Goal: Transaction & Acquisition: Purchase product/service

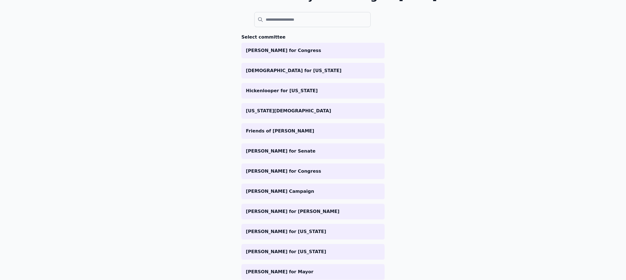
scroll to position [88, 0]
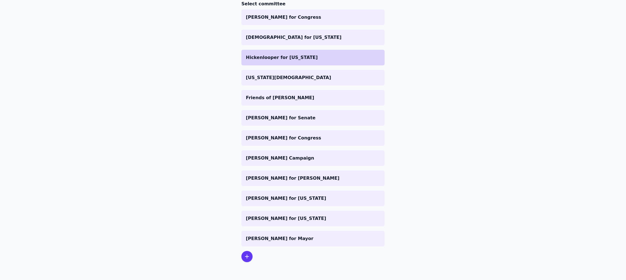
click at [275, 59] on p "Hickenlooper for [US_STATE]" at bounding box center [313, 57] width 134 height 7
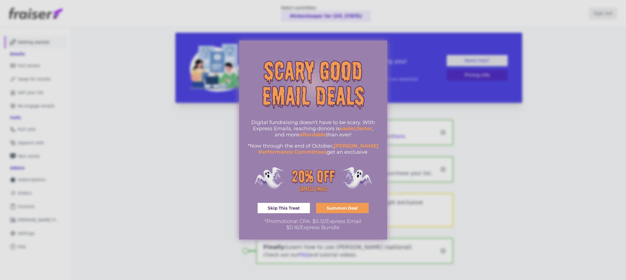
click at [126, 135] on div at bounding box center [313, 140] width 626 height 280
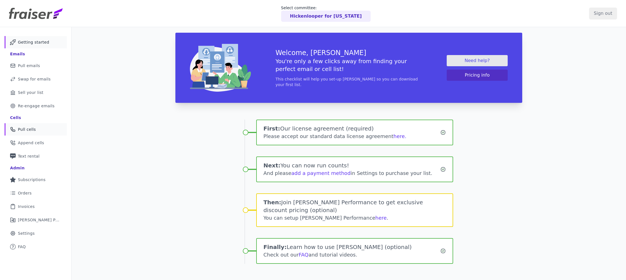
click at [32, 129] on span "Pull cells" at bounding box center [27, 130] width 18 height 6
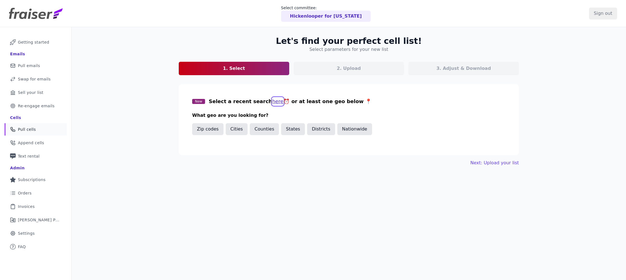
click at [272, 99] on button "here" at bounding box center [277, 102] width 11 height 8
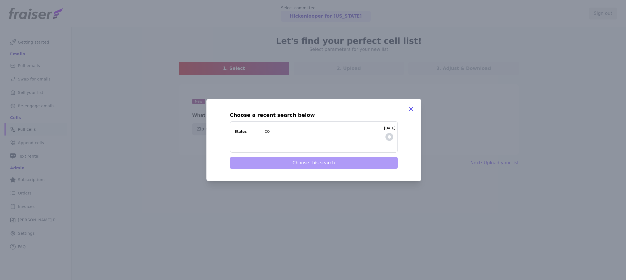
click at [271, 133] on dd "CO" at bounding box center [323, 132] width 116 height 4
click at [0, 0] on input "9/17/2025 States CO" at bounding box center [0, 0] width 0 height 0
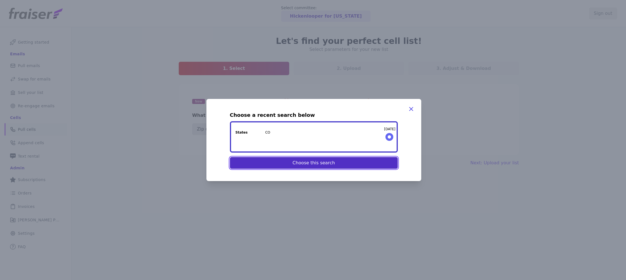
click at [292, 159] on button "Choose this search" at bounding box center [314, 163] width 168 height 12
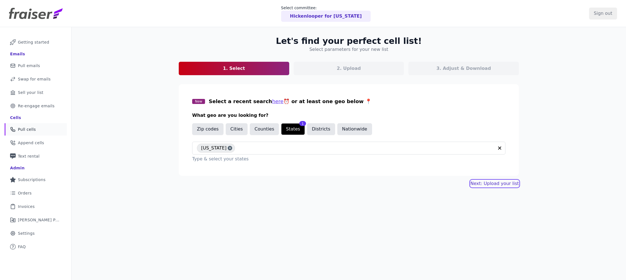
click at [494, 185] on link "Next: Upload your list" at bounding box center [495, 184] width 48 height 7
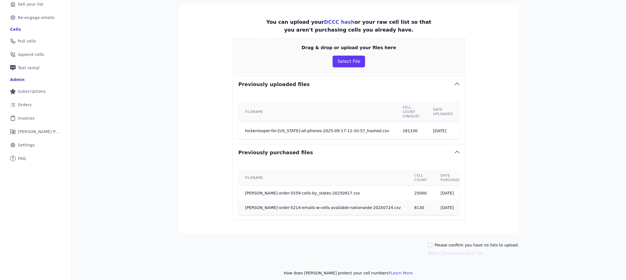
scroll to position [93, 0]
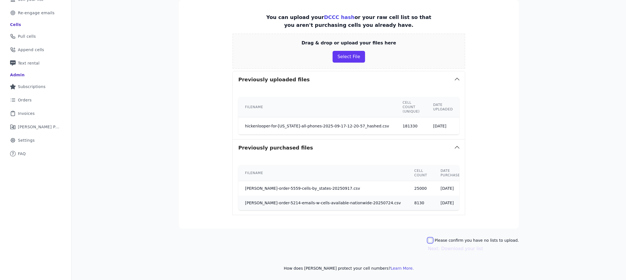
click at [433, 241] on input "Please confirm you have no lists to upload." at bounding box center [430, 240] width 4 height 4
checkbox input "true"
click at [463, 253] on div "Let's find your perfect cell list! Upload your own list 1. Select 2. Upload 3. …" at bounding box center [349, 107] width 358 height 347
click at [461, 249] on button "Next: Download your list" at bounding box center [455, 249] width 55 height 7
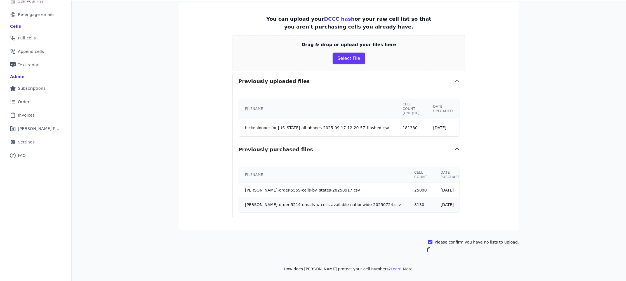
scroll to position [27, 0]
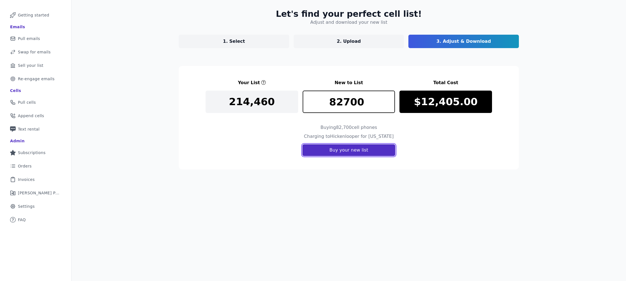
click at [355, 153] on button "Buy your new list" at bounding box center [349, 150] width 93 height 12
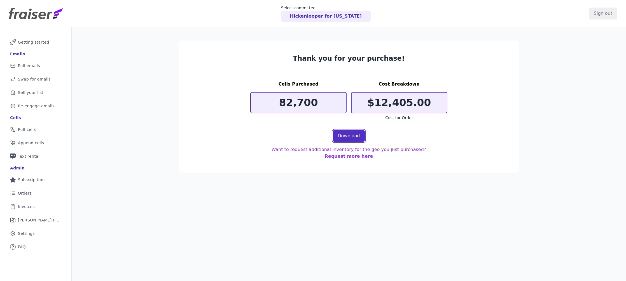
click at [357, 139] on link "Download" at bounding box center [349, 136] width 32 height 12
